Goal: Information Seeking & Learning: Learn about a topic

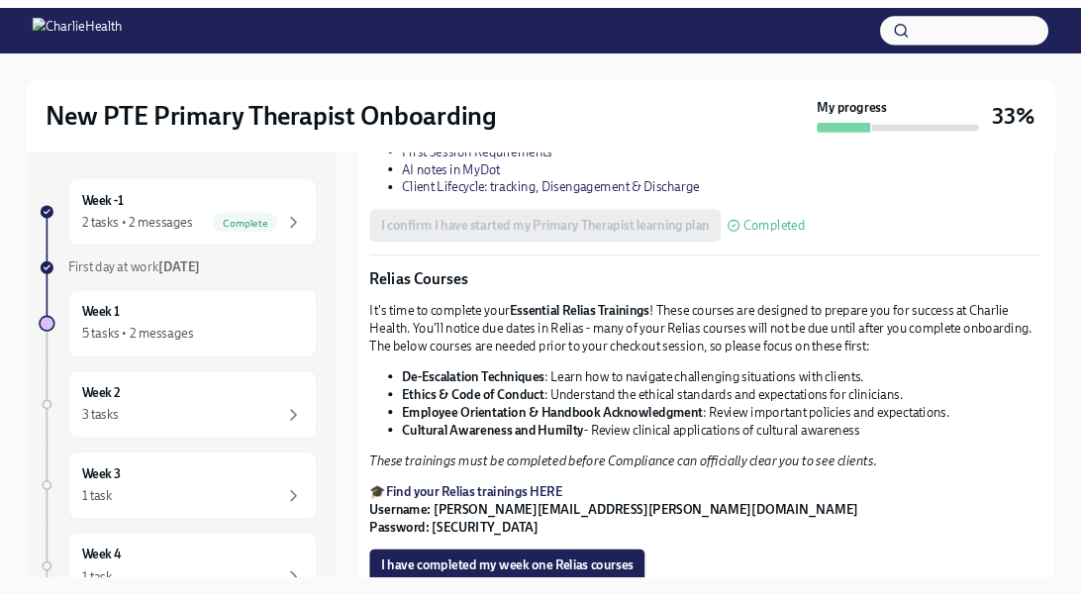
scroll to position [2409, 0]
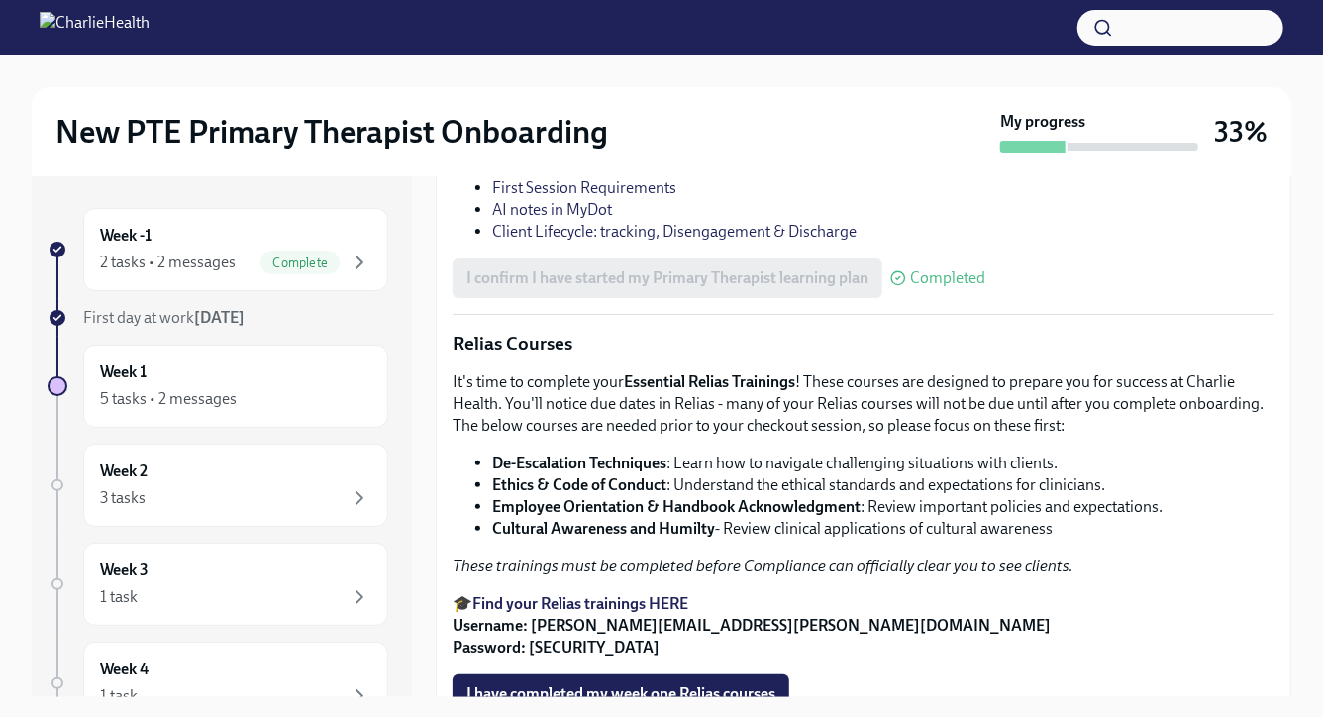
click at [764, 29] on link "Pre Assessment for Primary Therapists (IC/PTE)" at bounding box center [690, 19] width 331 height 19
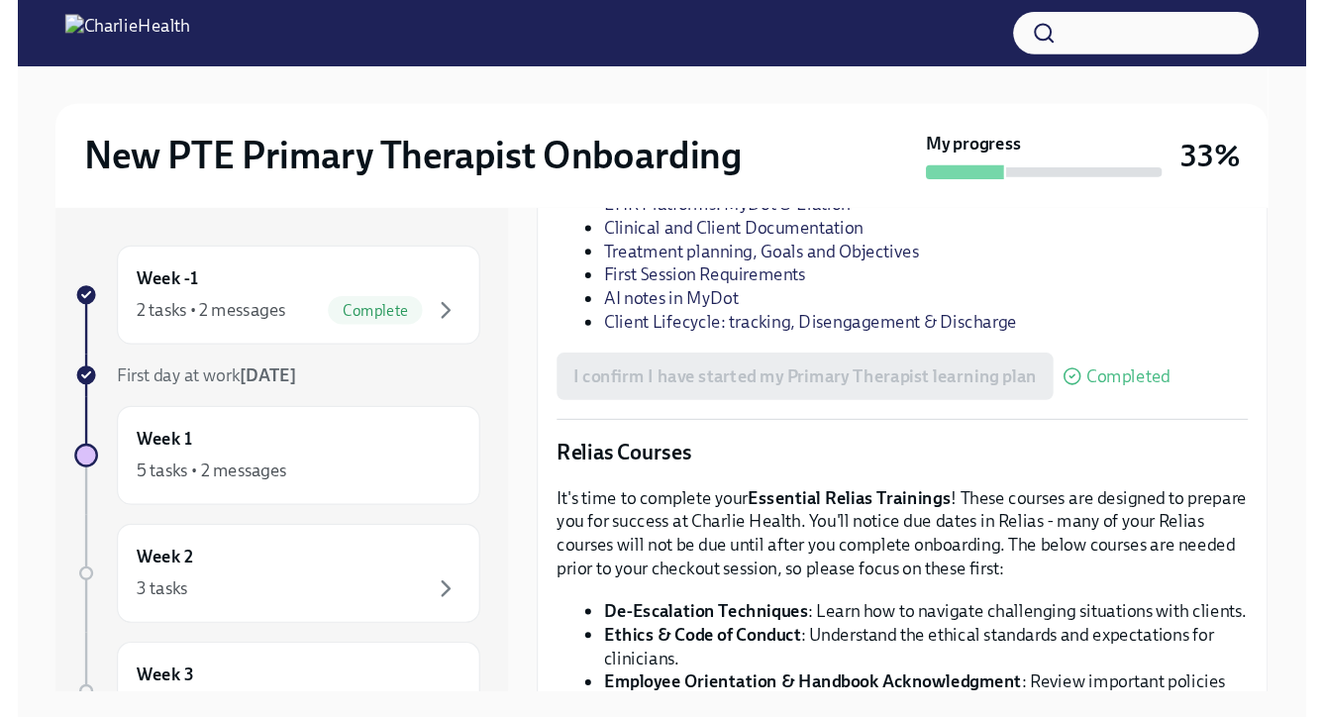
scroll to position [2429, 0]
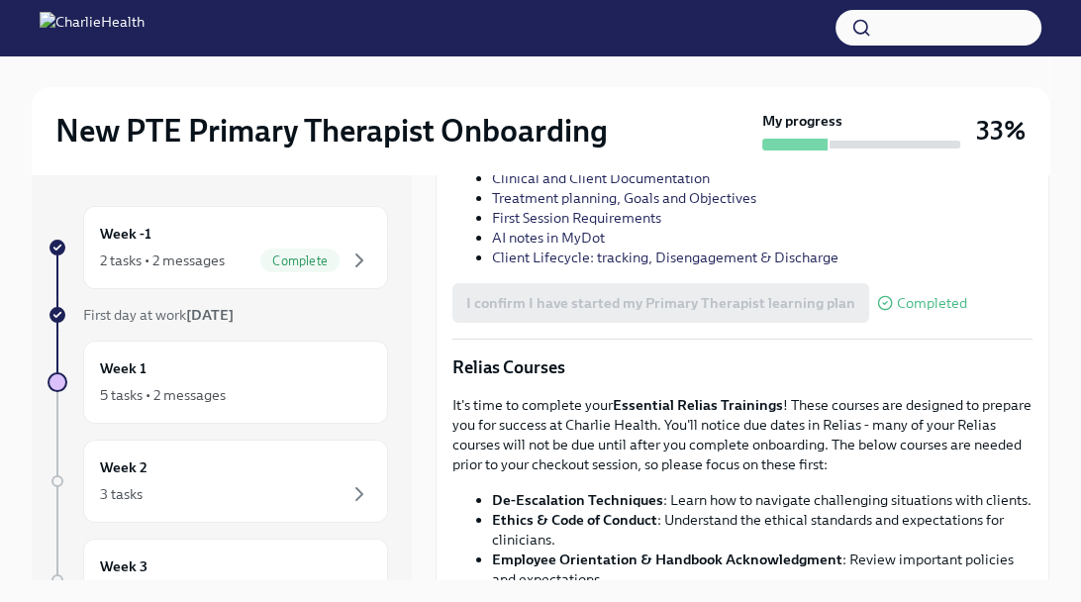
click at [673, 108] on link "Time Logging Procedures Using UKG" at bounding box center [608, 99] width 232 height 18
click at [625, 148] on link "Technology Overview for Primary Therapists" at bounding box center [631, 139] width 278 height 18
click at [581, 128] on link "KPIs for IC/PTE Primary Therapists" at bounding box center [601, 119] width 218 height 18
click at [644, 167] on link "EHR Platforms: MyDot & Elation" at bounding box center [595, 159] width 207 height 18
click at [643, 187] on link "Clinical and Client Documentation" at bounding box center [601, 178] width 218 height 18
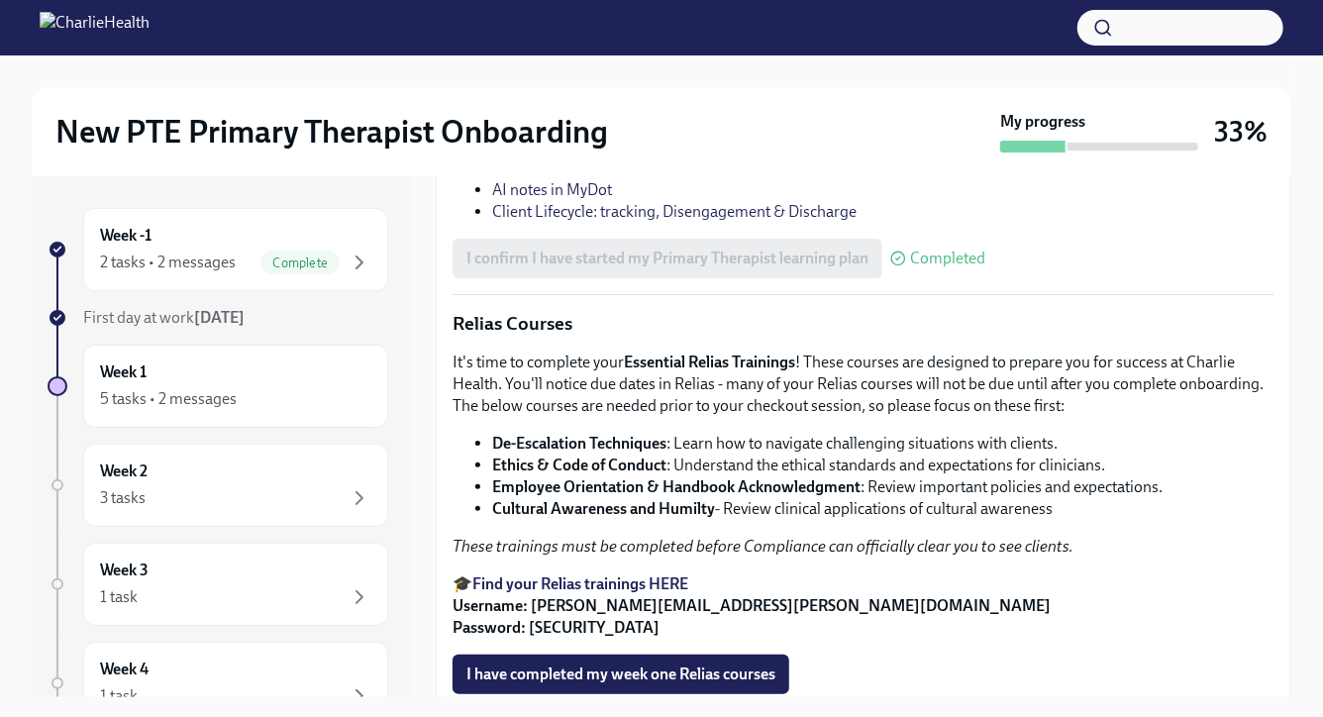
scroll to position [2468, 0]
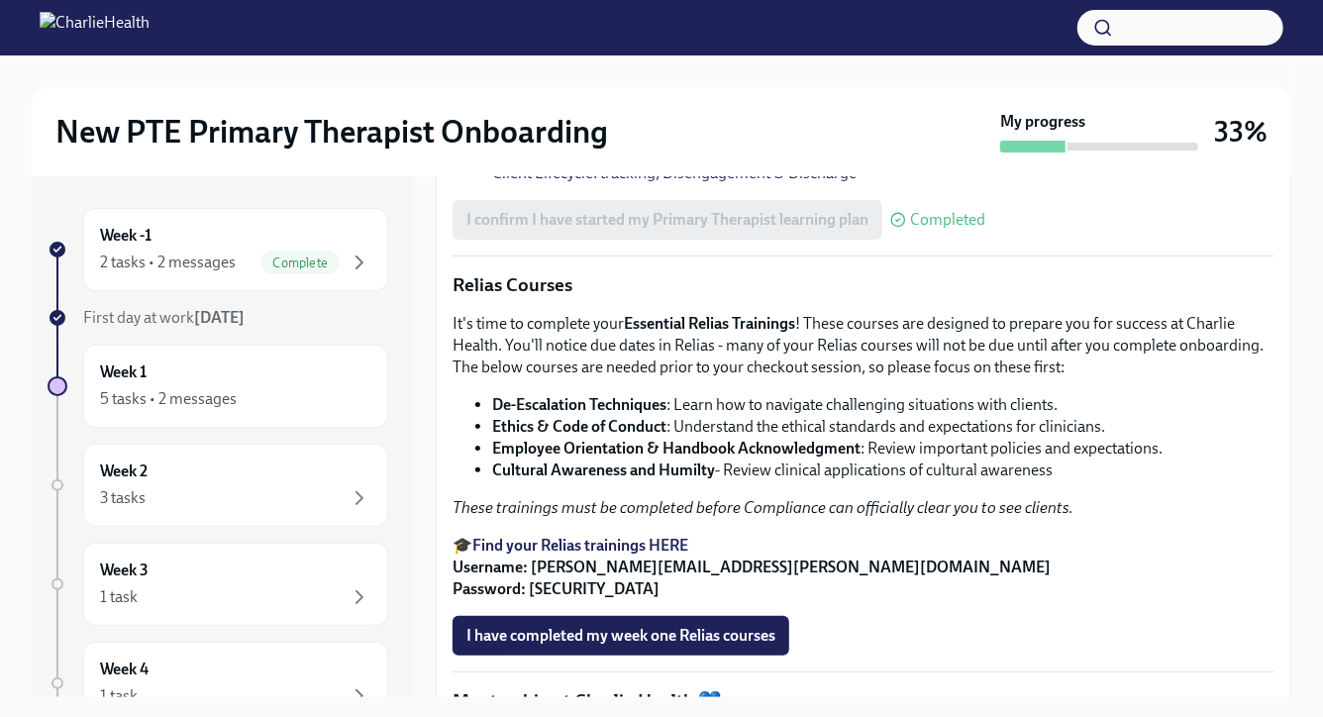
click at [638, 117] on link "Treatment planning, Goals and Objectives" at bounding box center [632, 107] width 281 height 19
click at [613, 139] on link "First Session Requirements" at bounding box center [584, 129] width 184 height 19
click at [554, 160] on link "AI notes in MyDot" at bounding box center [552, 151] width 120 height 19
click at [544, 182] on link "Client Lifecycle: tracking, Disengagement & Discharge" at bounding box center [674, 172] width 364 height 19
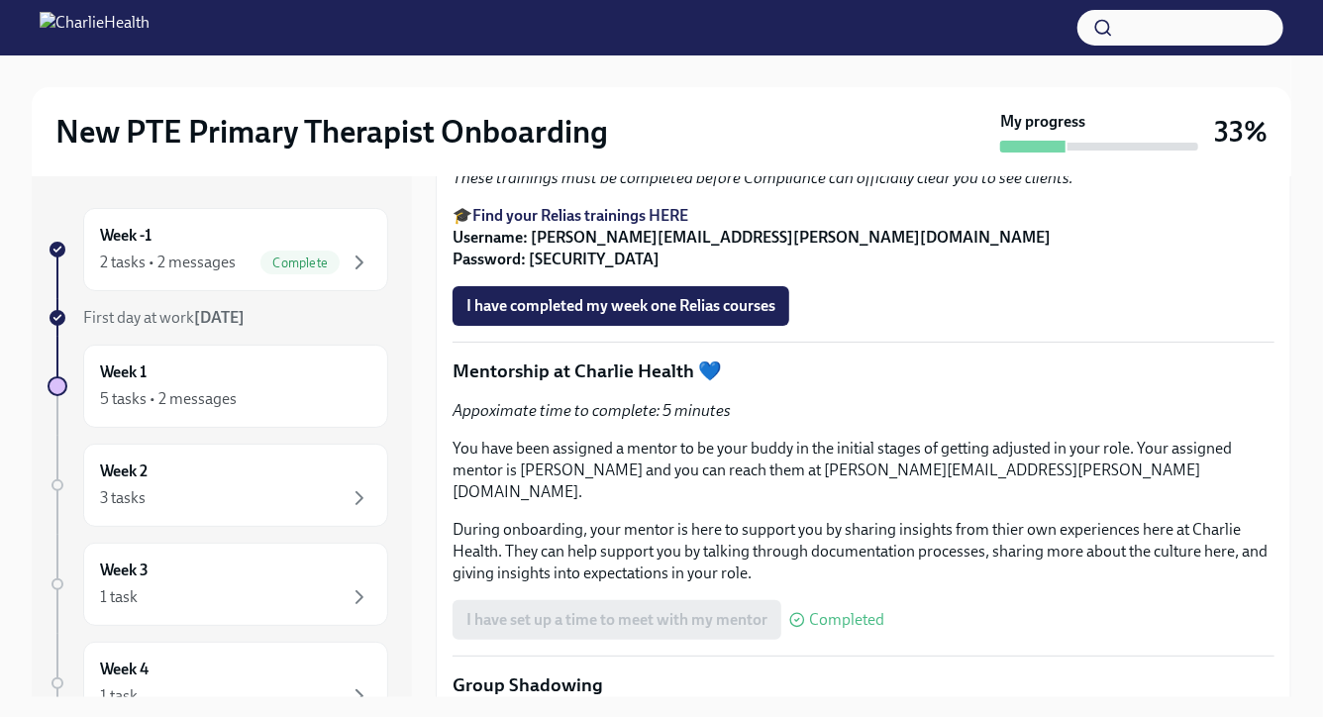
scroll to position [2797, 0]
click at [567, 84] on strong "De-Escalation Techniques" at bounding box center [579, 74] width 174 height 19
click at [542, 84] on strong "De-Escalation Techniques" at bounding box center [579, 74] width 174 height 19
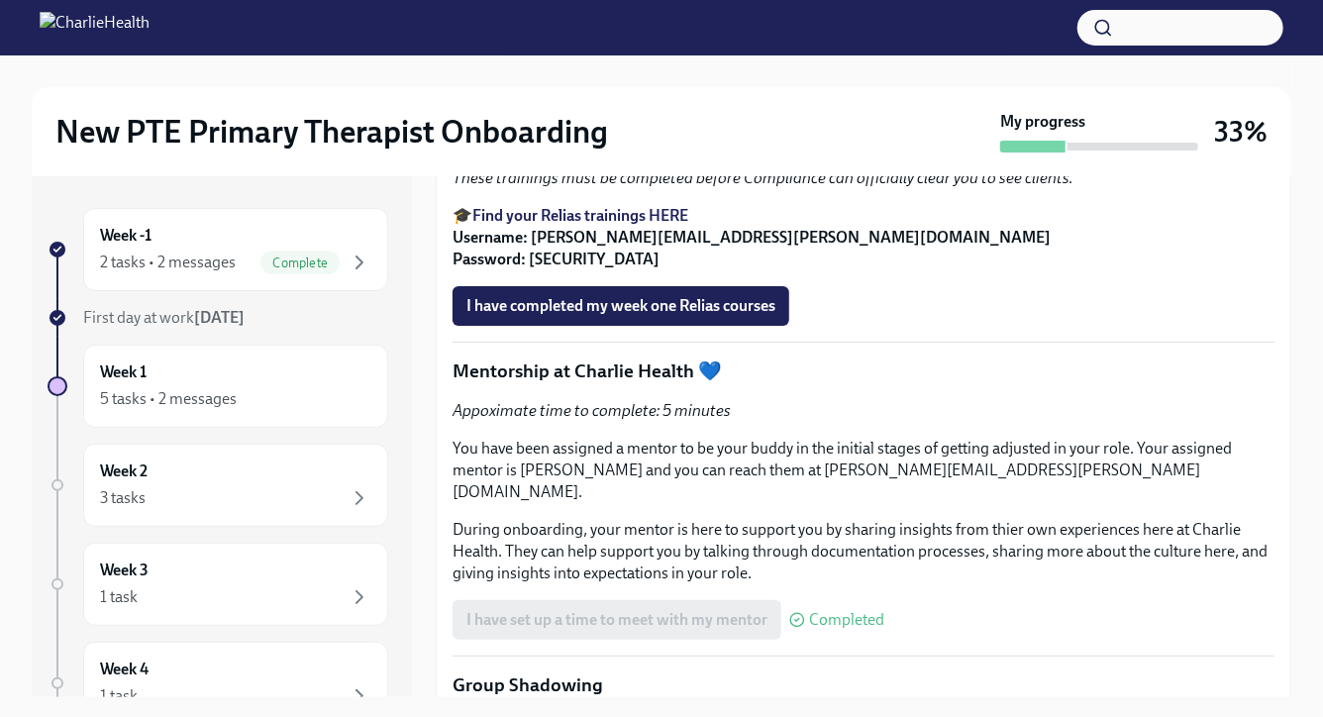
click at [518, 84] on strong "De-Escalation Techniques" at bounding box center [579, 74] width 174 height 19
click at [627, 225] on strong "Find your Relias trainings HERE" at bounding box center [580, 215] width 216 height 19
click at [615, 150] on strong "Cultural Awareness and Humilty" at bounding box center [603, 140] width 223 height 19
